Goal: Information Seeking & Learning: Check status

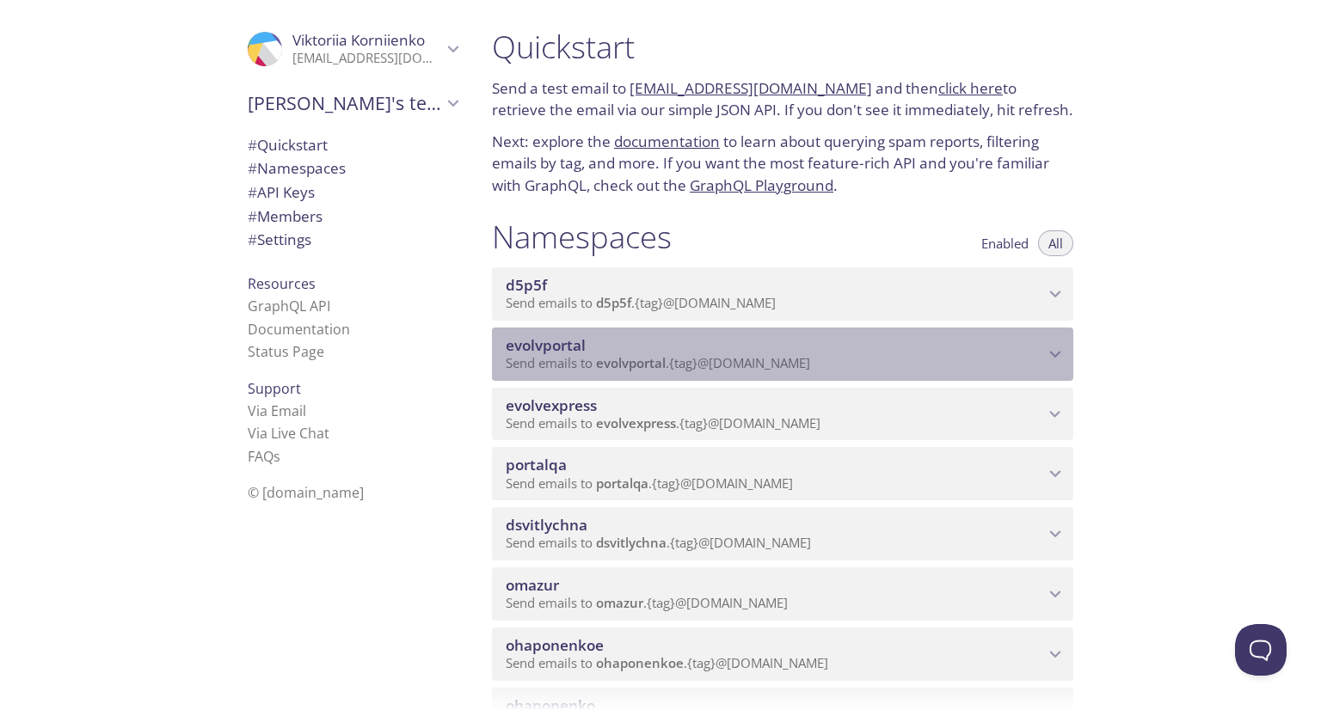
click at [645, 355] on span "evolvportal" at bounding box center [775, 345] width 538 height 19
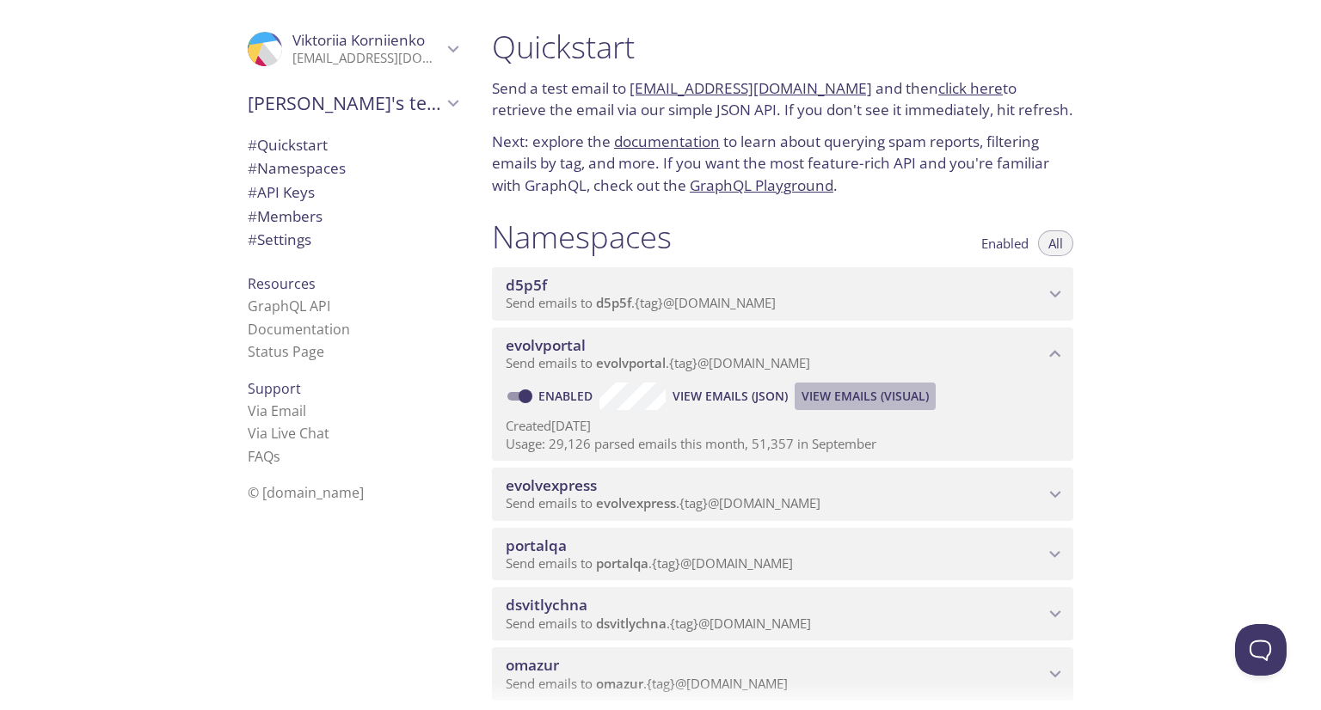
click at [879, 407] on span "View Emails (Visual)" at bounding box center [864, 396] width 127 height 21
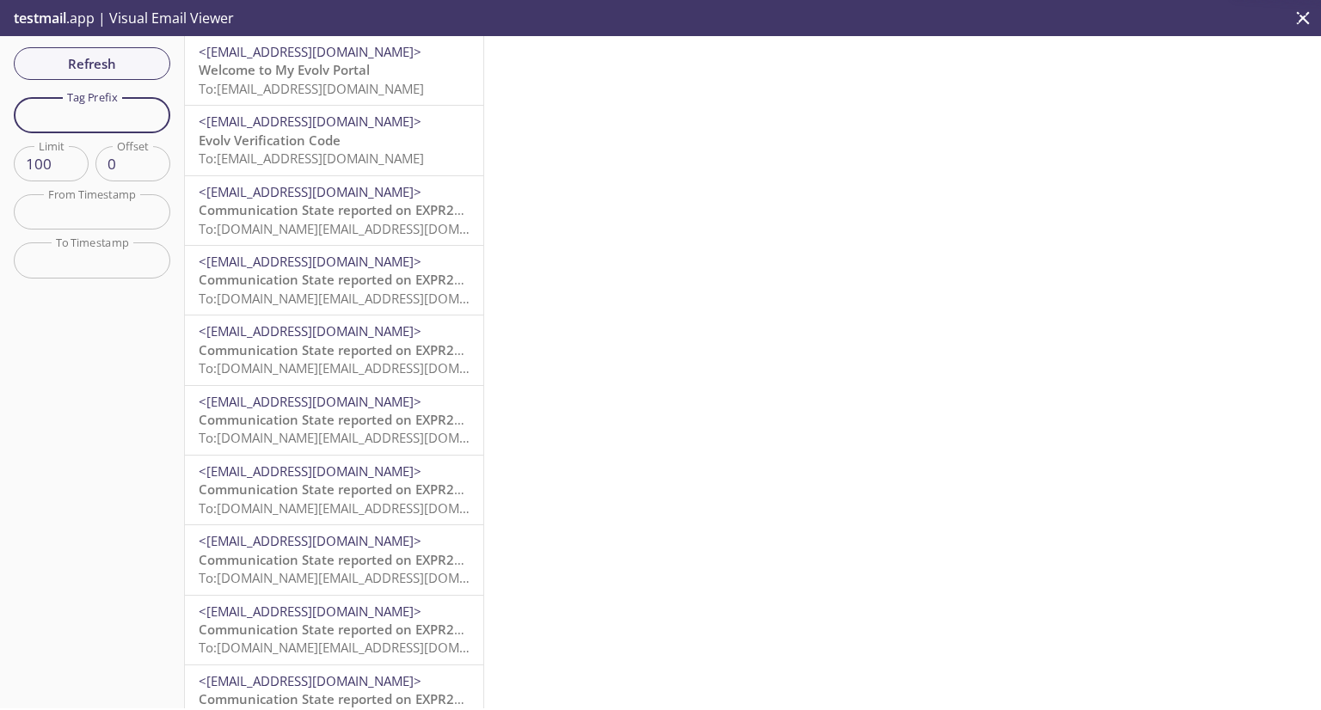
click at [107, 101] on input "text" at bounding box center [92, 114] width 156 height 35
type input "vkcust"
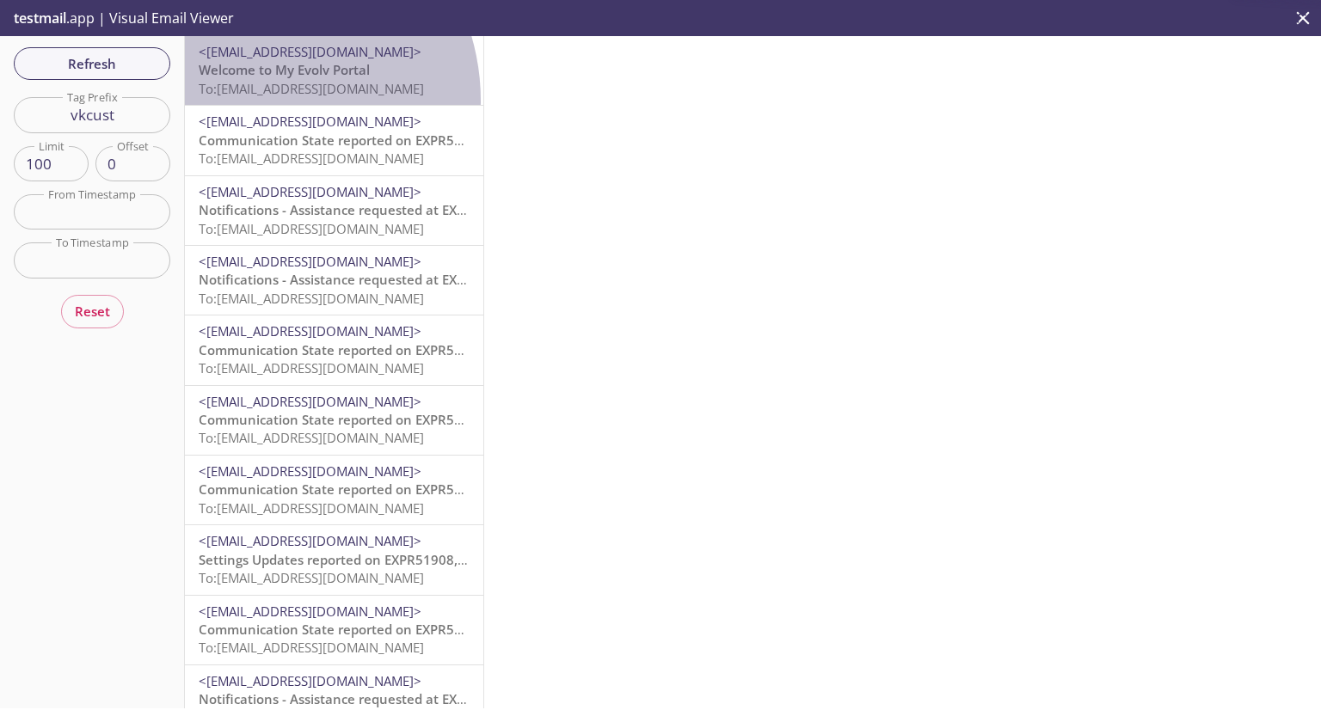
click at [251, 101] on div "<[EMAIL_ADDRESS][DOMAIN_NAME]> Welcome to My Evolv Portal To: [EMAIL_ADDRESS][D…" at bounding box center [334, 70] width 298 height 69
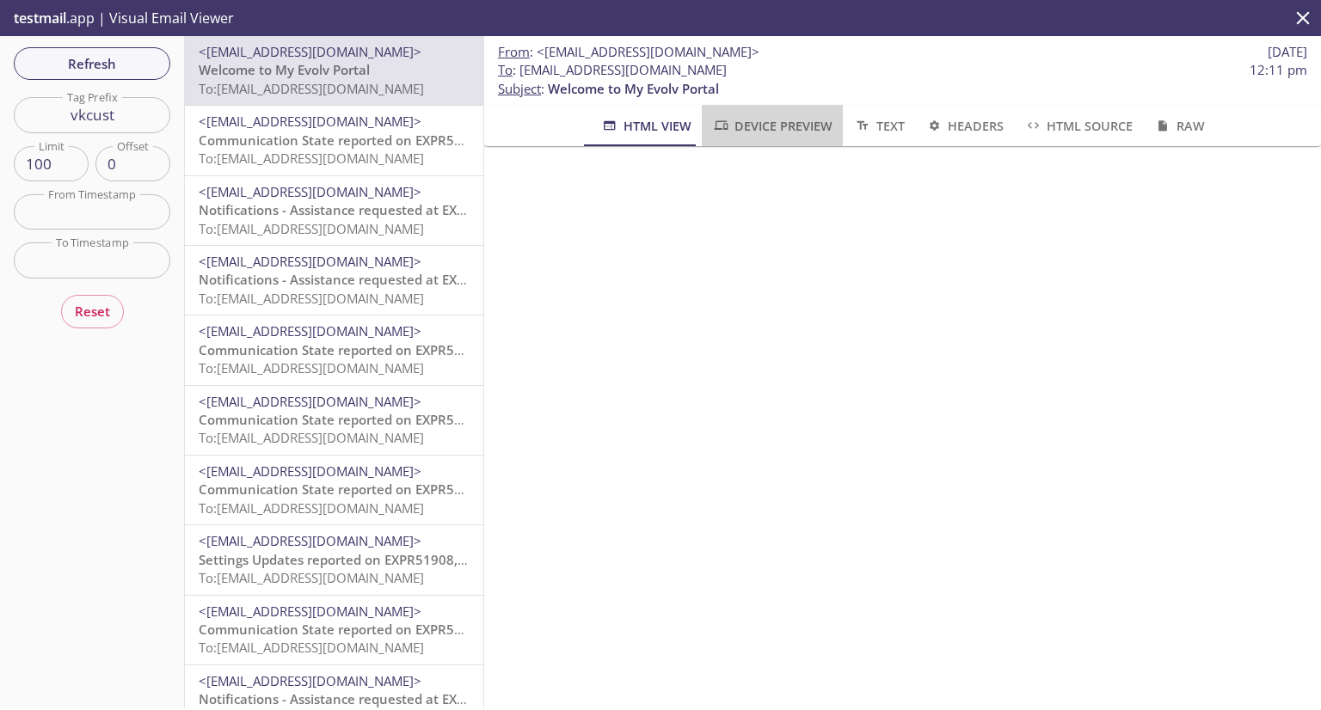
click at [758, 125] on span "Device Preview" at bounding box center [772, 125] width 120 height 21
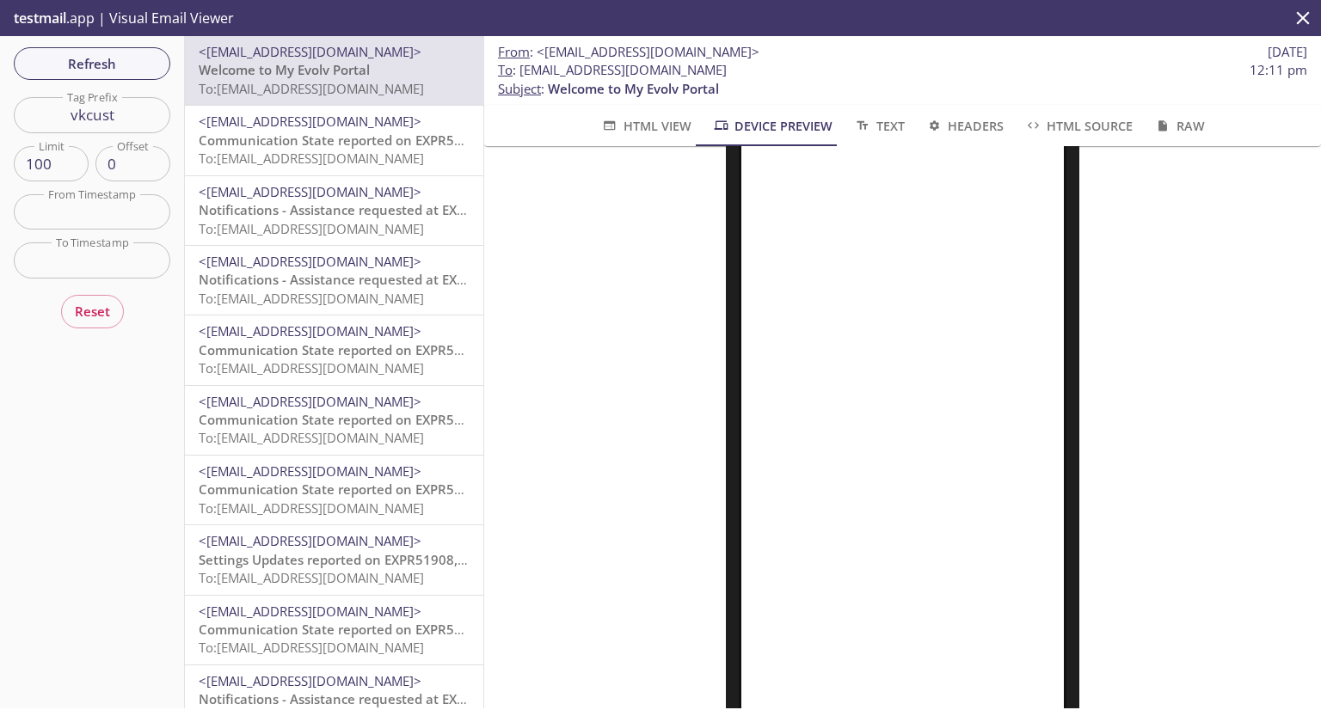
scroll to position [201, 0]
click at [72, 83] on div "Refresh Filters Tag Prefix vkcust Tag Prefix Limit 100 Limit Offset 0 Offset Fr…" at bounding box center [92, 372] width 185 height 672
click at [81, 59] on span "Refresh" at bounding box center [92, 63] width 129 height 22
